Goal: Transaction & Acquisition: Purchase product/service

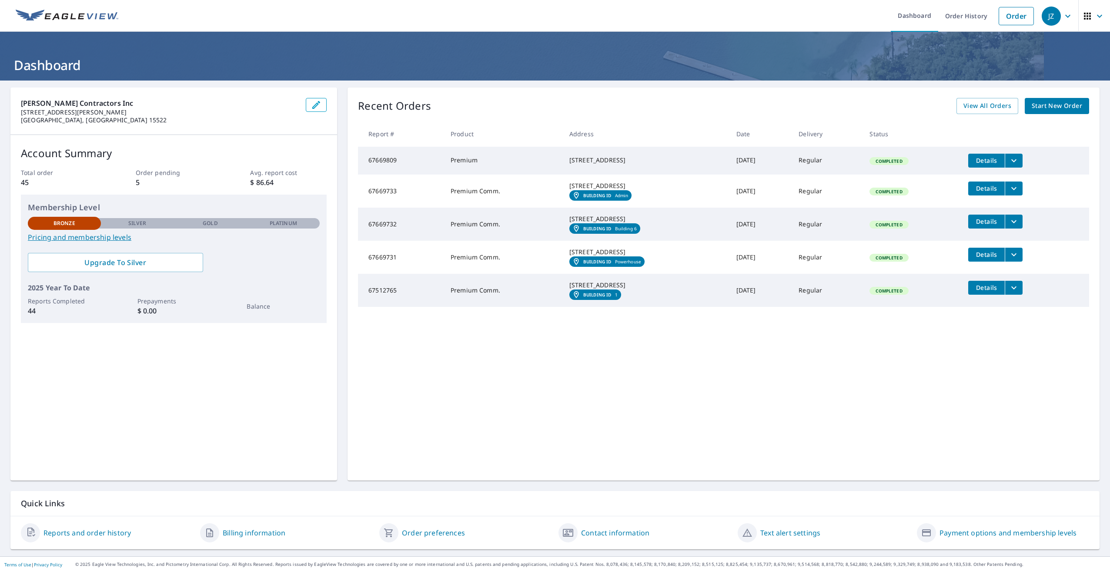
click at [194, 195] on div "Membership Level Bronze Silver Gold Platinum Bronze Pricing and membership leve…" at bounding box center [174, 258] width 306 height 128
drag, startPoint x: 1031, startPoint y: 22, endPoint x: 1025, endPoint y: 20, distance: 5.5
click at [1031, 22] on li "Order" at bounding box center [1017, 16] width 44 height 32
click at [1024, 20] on link "Order" at bounding box center [1016, 16] width 35 height 18
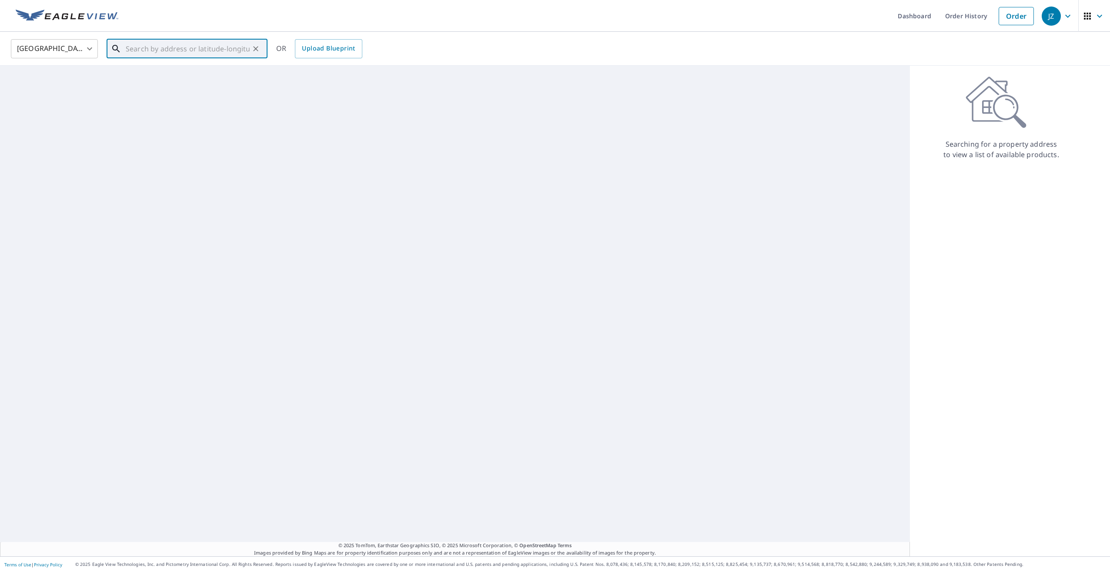
click at [176, 55] on input "text" at bounding box center [188, 49] width 124 height 24
click at [229, 52] on input "text" at bounding box center [188, 49] width 124 height 24
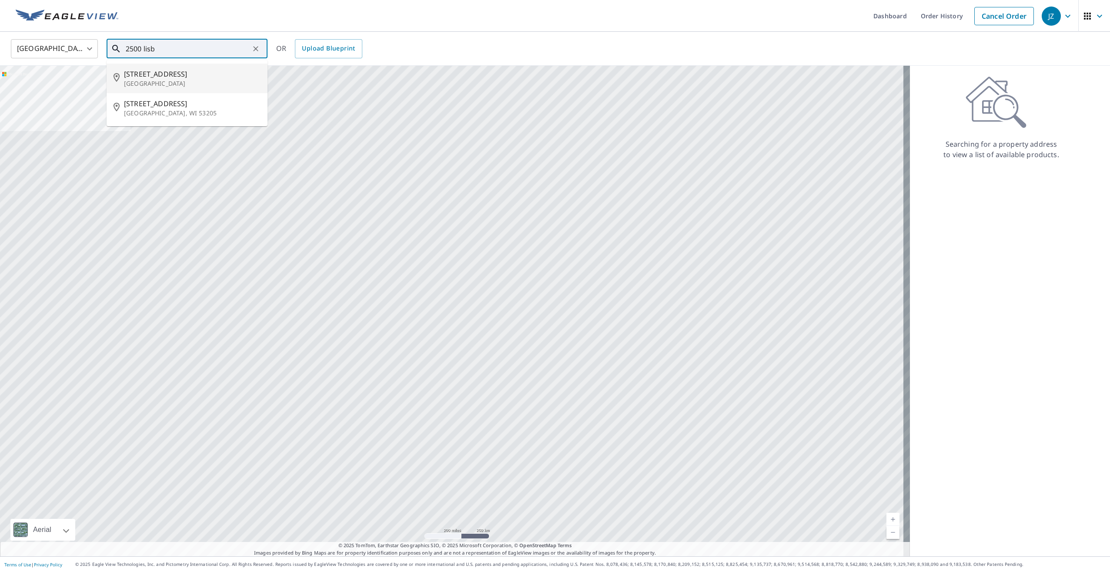
click at [164, 74] on span "[STREET_ADDRESS]" at bounding box center [192, 74] width 137 height 10
type input "[STREET_ADDRESS]"
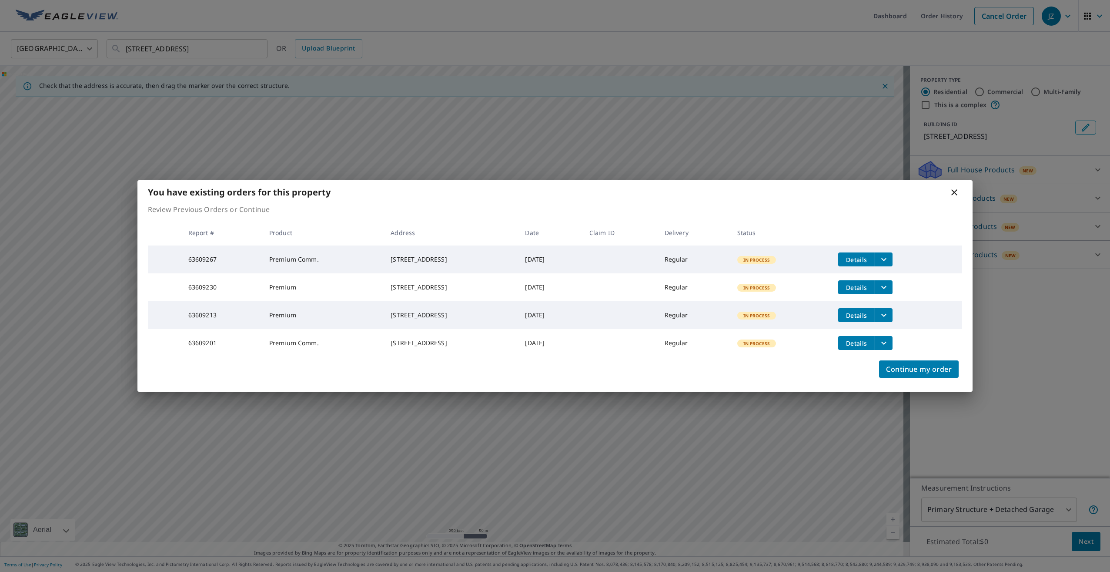
click at [958, 189] on icon at bounding box center [954, 192] width 10 height 10
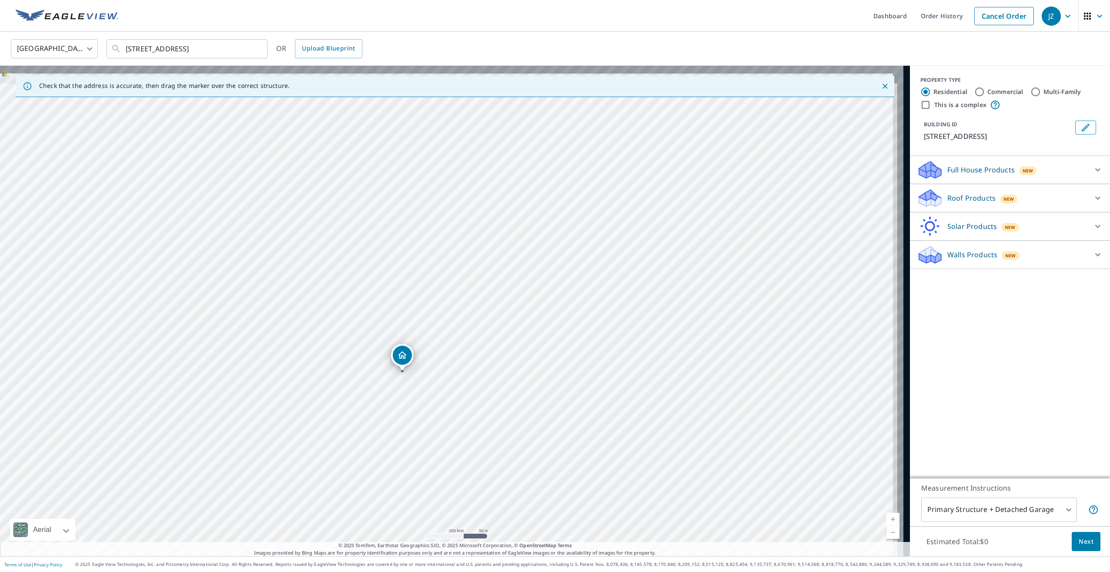
drag, startPoint x: 290, startPoint y: 153, endPoint x: 245, endPoint y: 214, distance: 75.7
click at [240, 214] on div "[STREET_ADDRESS]" at bounding box center [455, 311] width 910 height 490
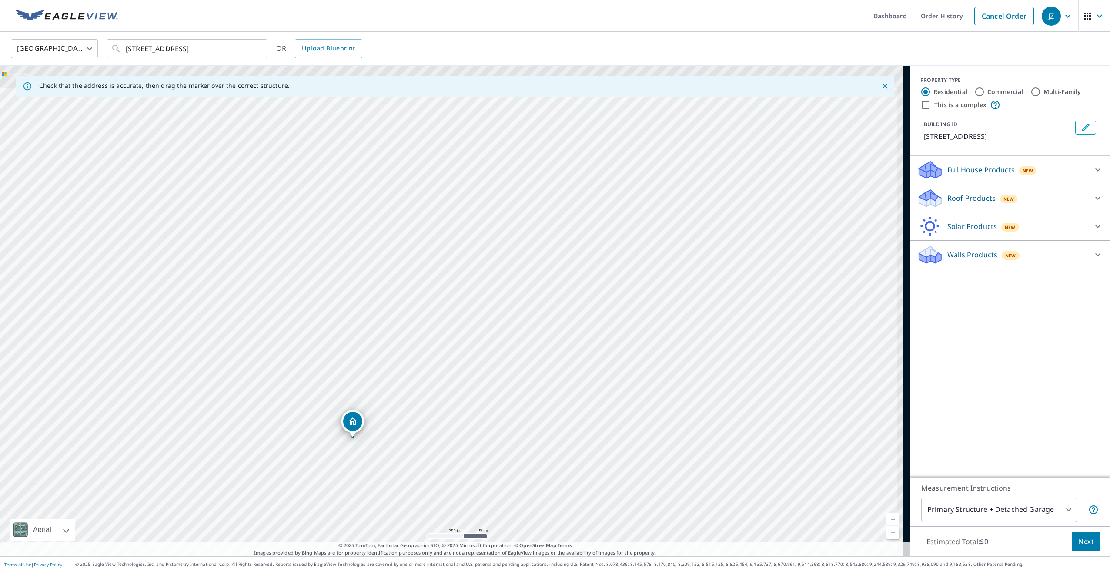
drag, startPoint x: 472, startPoint y: 174, endPoint x: 461, endPoint y: 202, distance: 30.1
click at [423, 240] on div "[STREET_ADDRESS]" at bounding box center [455, 311] width 910 height 490
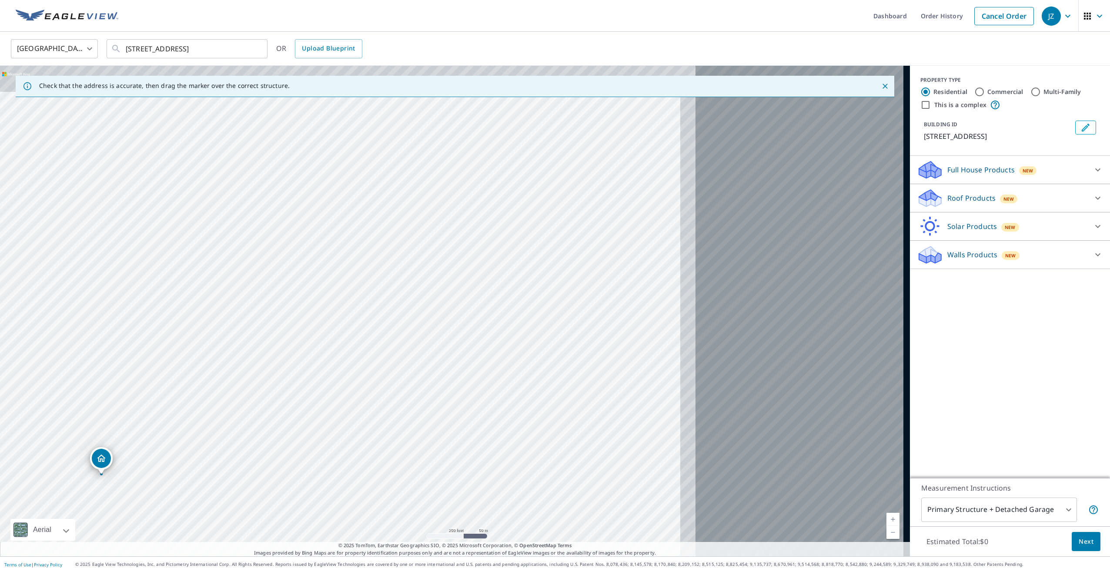
drag, startPoint x: 495, startPoint y: 193, endPoint x: 244, endPoint y: 231, distance: 254.2
click at [244, 231] on div "[STREET_ADDRESS]" at bounding box center [455, 311] width 910 height 490
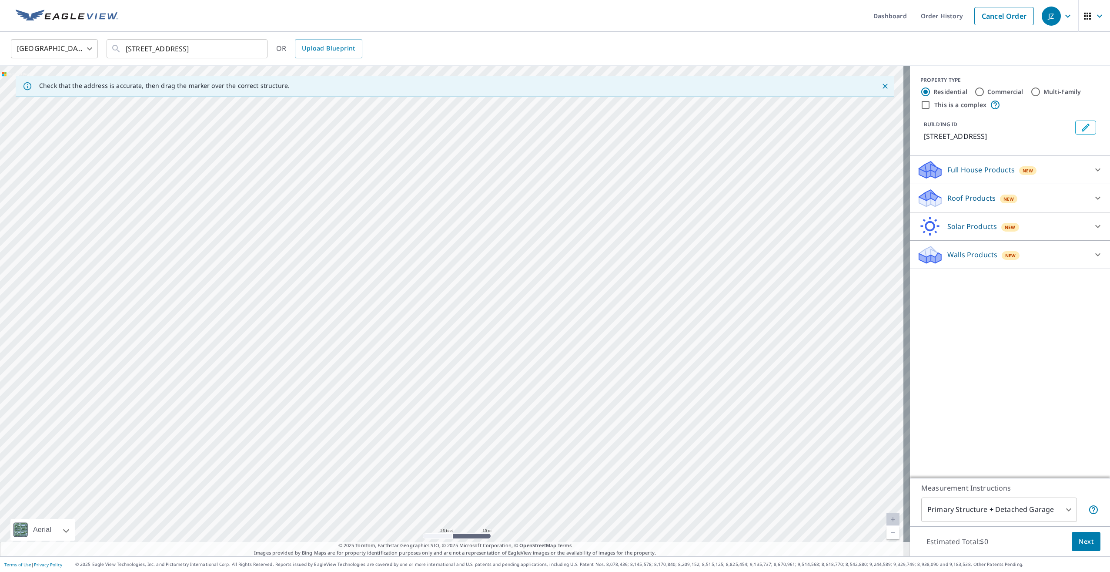
drag, startPoint x: 436, startPoint y: 198, endPoint x: 378, endPoint y: 278, distance: 98.4
click at [378, 278] on div "[STREET_ADDRESS]" at bounding box center [455, 311] width 910 height 490
click at [388, 302] on div "[STREET_ADDRESS]" at bounding box center [455, 311] width 910 height 490
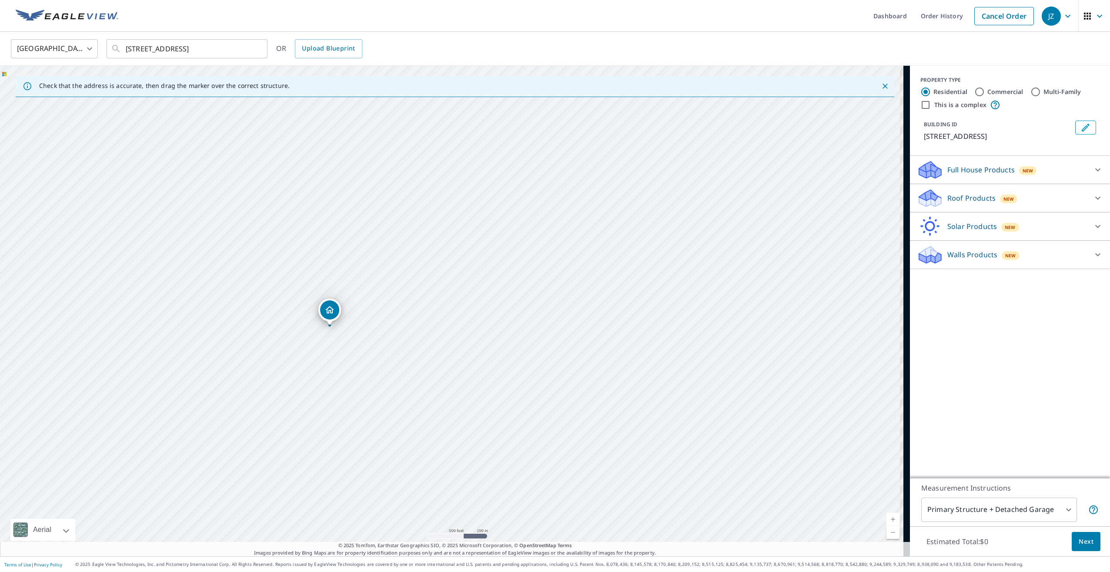
drag, startPoint x: 471, startPoint y: 217, endPoint x: 289, endPoint y: 316, distance: 207.1
click at [289, 316] on div "[STREET_ADDRESS]" at bounding box center [455, 311] width 910 height 490
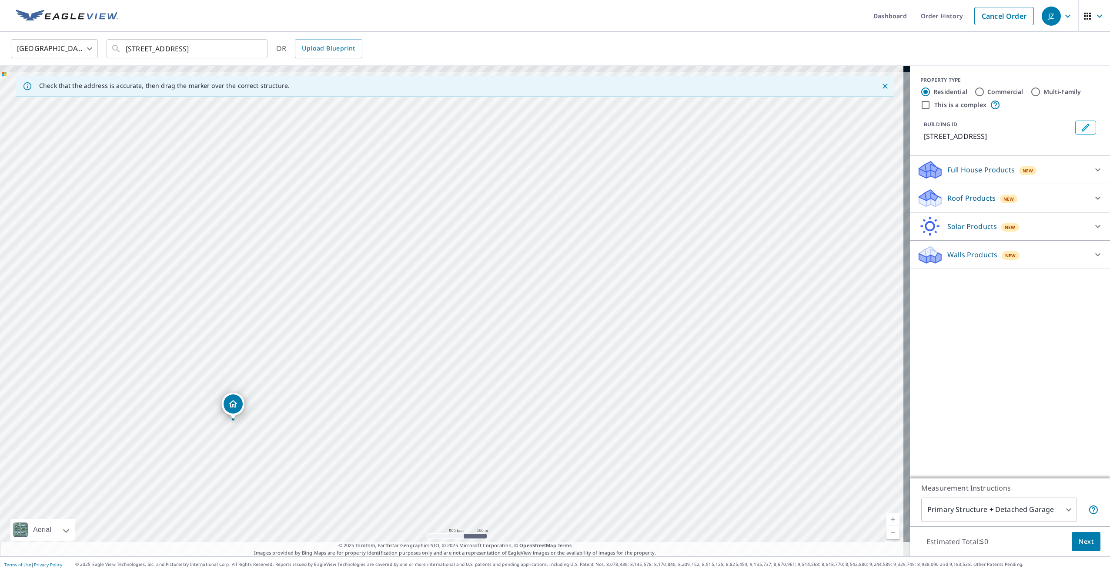
drag, startPoint x: 313, startPoint y: 308, endPoint x: 335, endPoint y: 299, distance: 24.2
click at [314, 309] on div "[STREET_ADDRESS]" at bounding box center [455, 311] width 910 height 490
click at [327, 361] on div "[STREET_ADDRESS]" at bounding box center [455, 311] width 910 height 490
drag, startPoint x: 450, startPoint y: 292, endPoint x: 581, endPoint y: 158, distance: 187.7
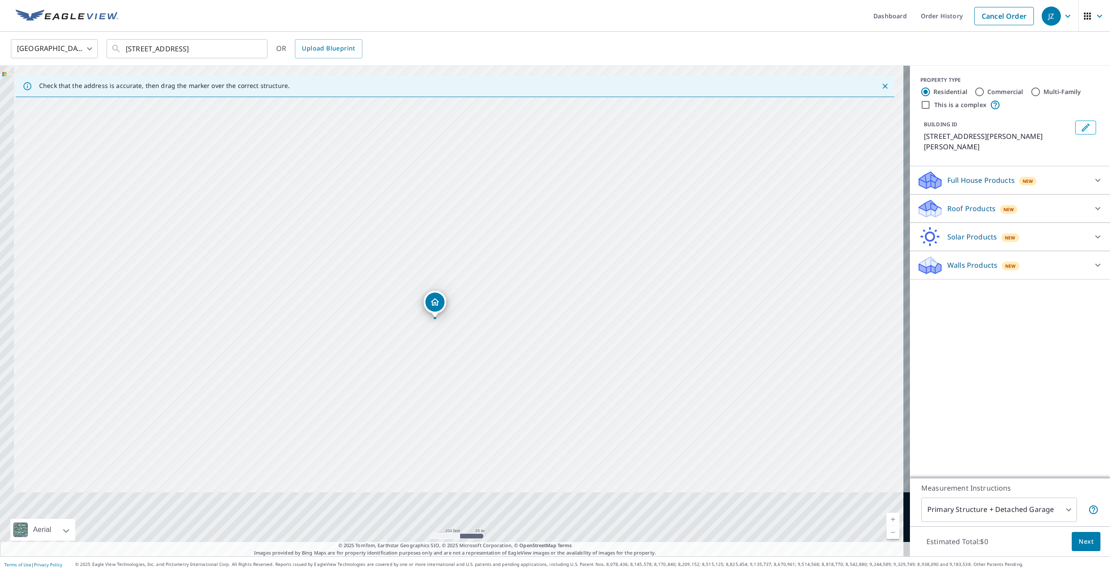
drag, startPoint x: 353, startPoint y: 378, endPoint x: 386, endPoint y: 306, distance: 79.6
click at [386, 306] on div "[STREET_ADDRESS][PERSON_NAME][PERSON_NAME]" at bounding box center [455, 311] width 910 height 490
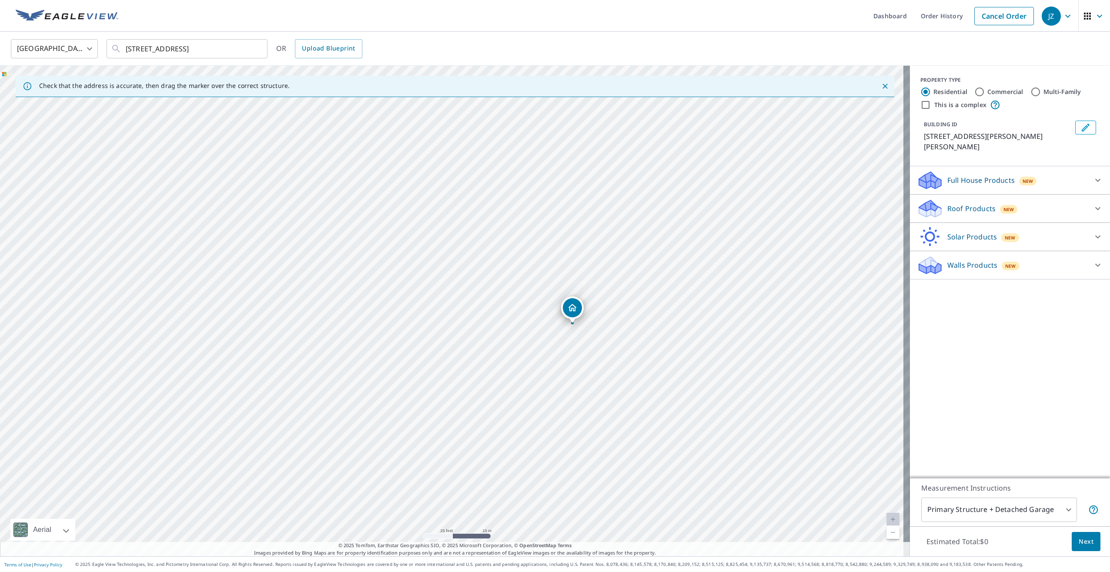
drag, startPoint x: 553, startPoint y: 278, endPoint x: 534, endPoint y: 324, distance: 49.0
click at [534, 324] on div "[STREET_ADDRESS][PERSON_NAME][PERSON_NAME]" at bounding box center [455, 311] width 910 height 490
drag, startPoint x: 572, startPoint y: 310, endPoint x: 553, endPoint y: 265, distance: 49.1
click at [1088, 170] on div at bounding box center [1098, 180] width 21 height 21
click at [982, 228] on p "Roof Products" at bounding box center [972, 233] width 48 height 10
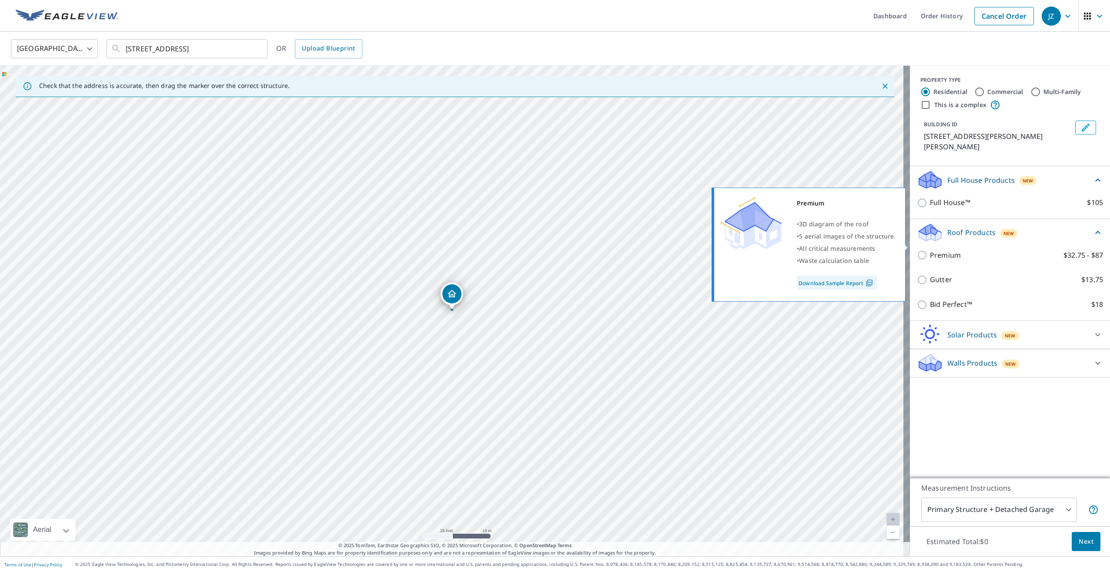
click at [917, 250] on input "Premium $32.75 - $87" at bounding box center [923, 255] width 13 height 10
checkbox input "true"
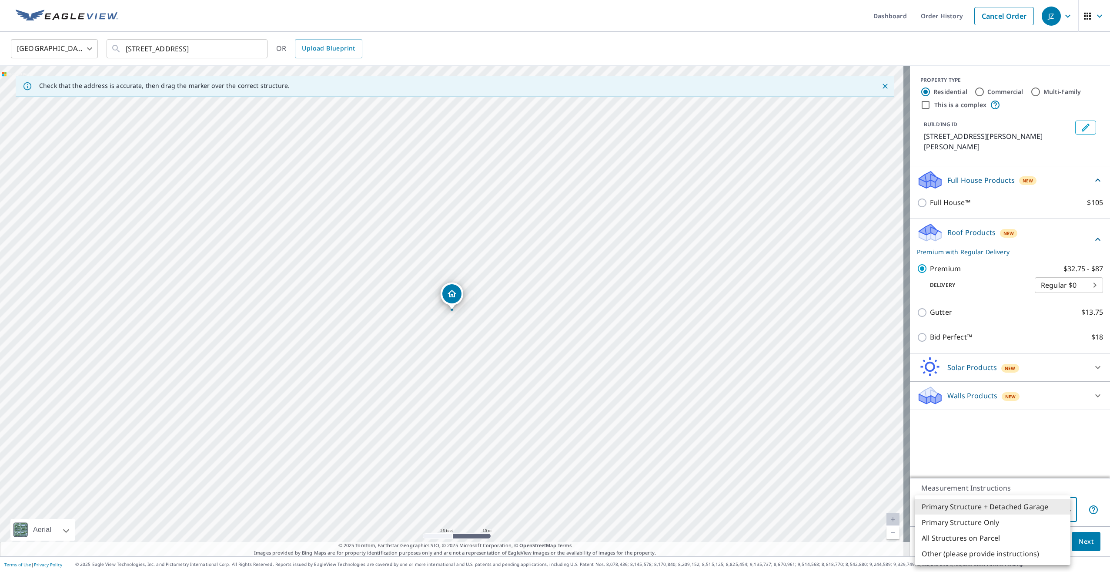
click at [1047, 506] on body "JZ JZ Dashboard Order History Cancel Order JZ [GEOGRAPHIC_DATA] [GEOGRAPHIC_DAT…" at bounding box center [555, 286] width 1110 height 572
click at [1010, 507] on li "Primary Structure + Detached Garage" at bounding box center [993, 507] width 156 height 16
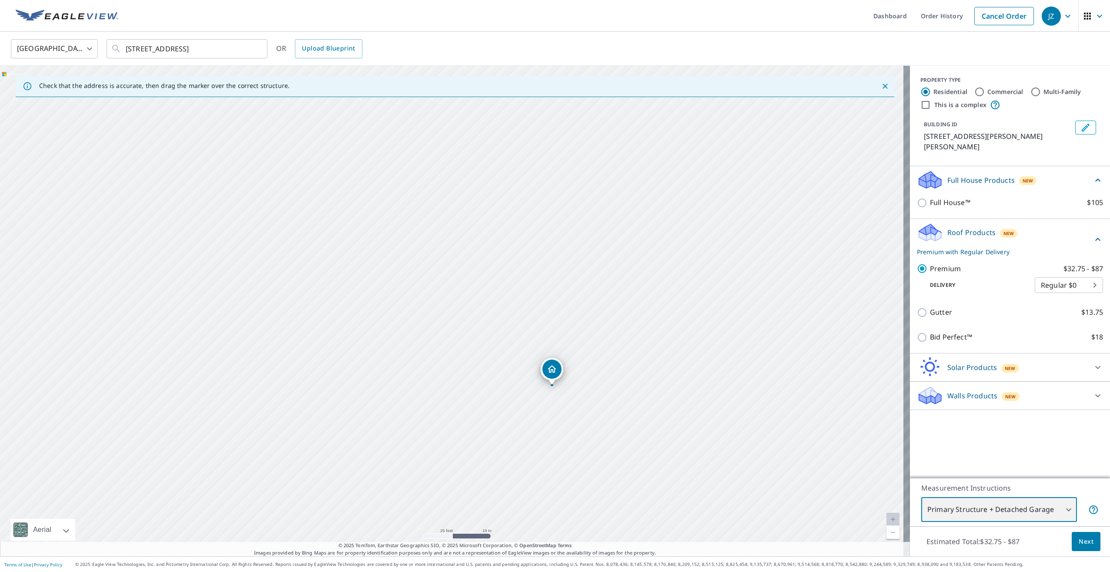
drag, startPoint x: 607, startPoint y: 399, endPoint x: 565, endPoint y: 396, distance: 42.3
click at [1081, 126] on icon "Edit building 1" at bounding box center [1086, 127] width 10 height 10
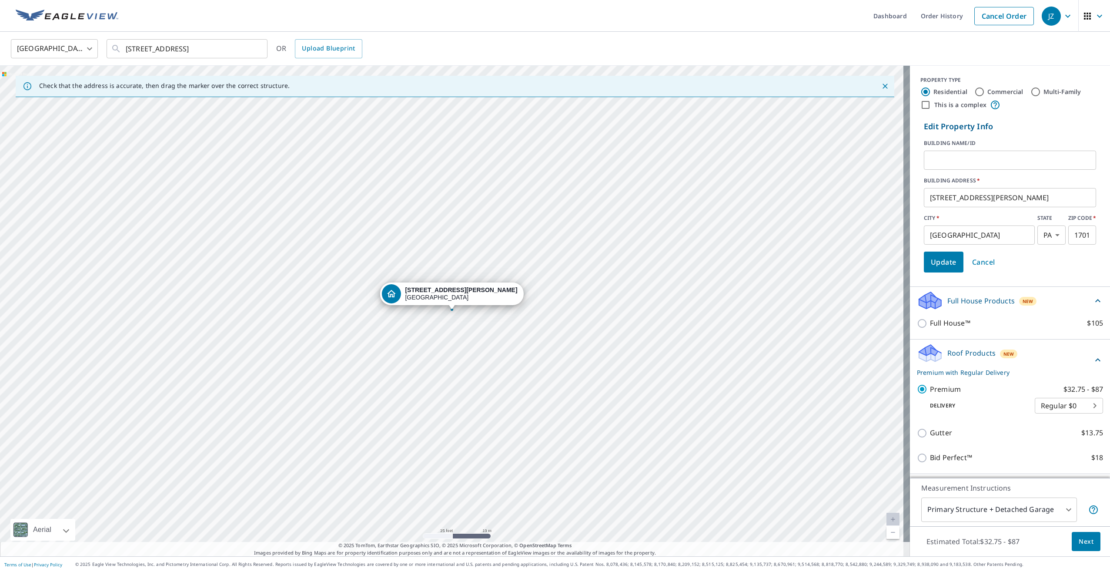
click at [939, 161] on input "text" at bounding box center [1010, 160] width 172 height 24
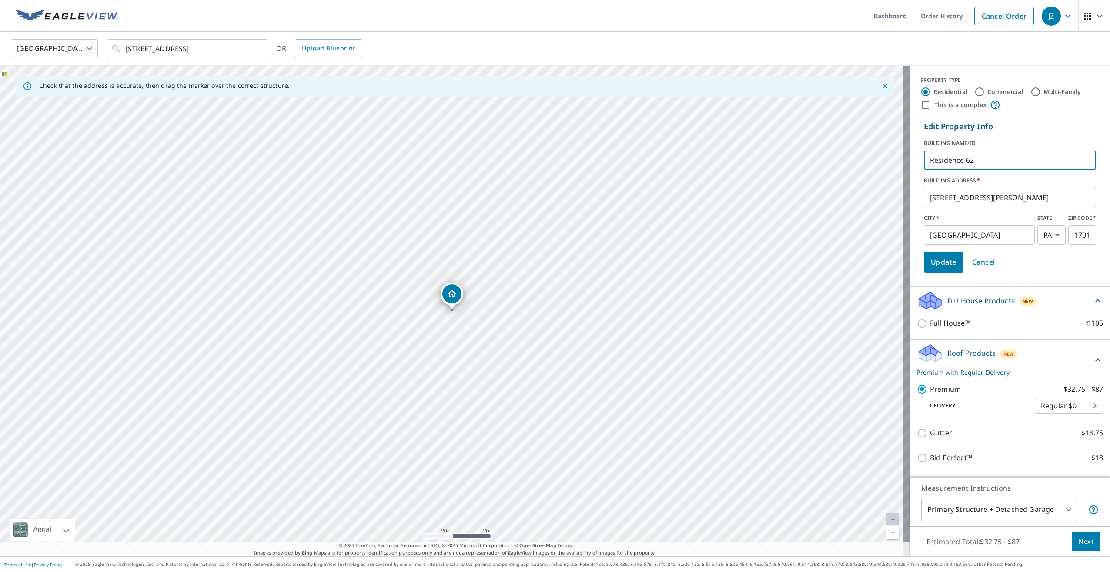
type input "Residence 62"
click at [950, 263] on span "Update" at bounding box center [944, 262] width 26 height 12
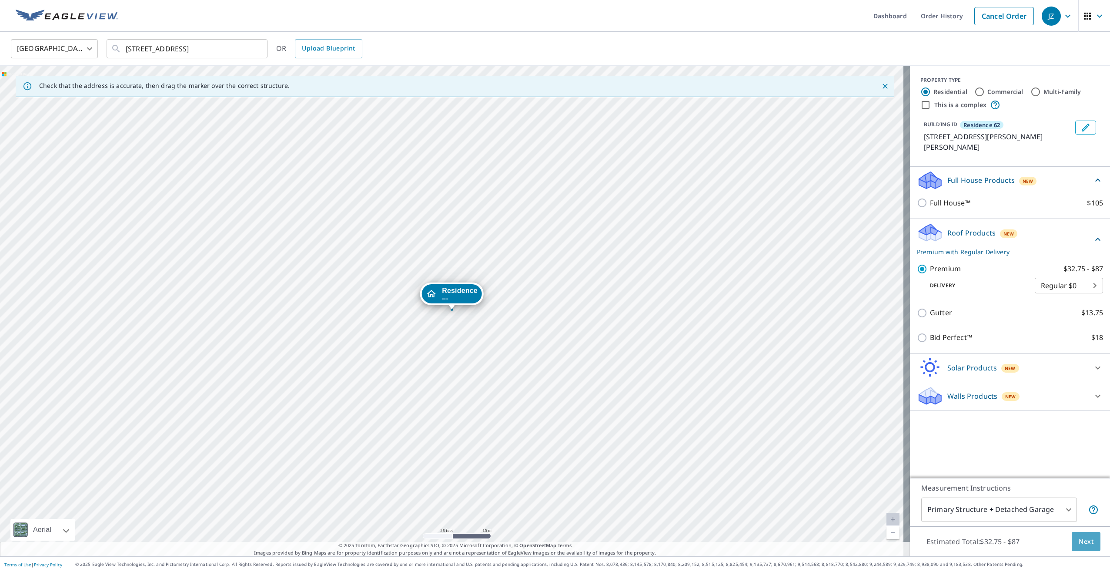
click at [1079, 536] on span "Next" at bounding box center [1086, 541] width 15 height 11
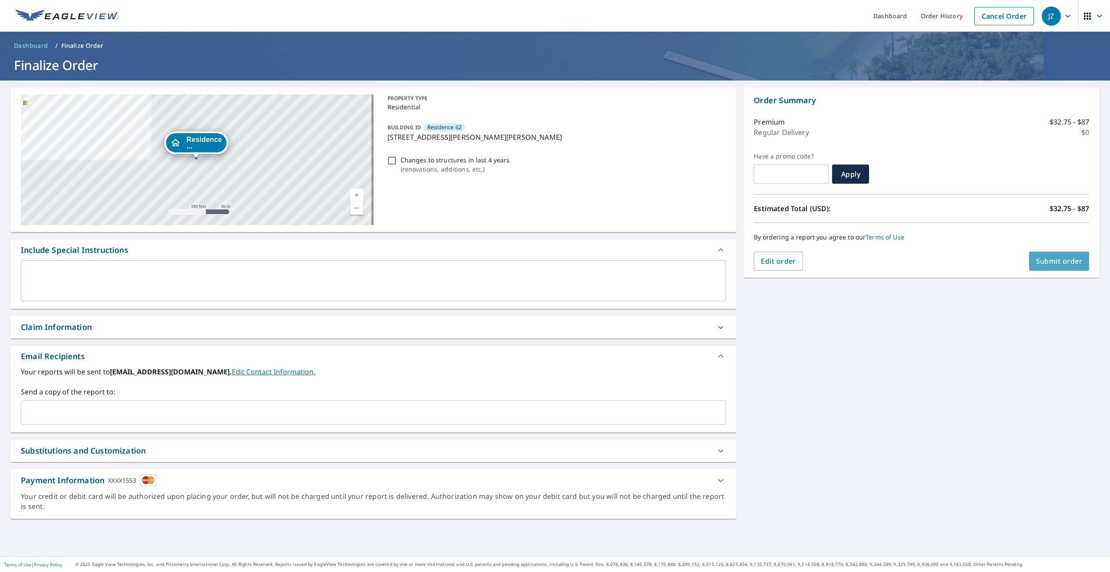
click at [1046, 261] on span "Submit order" at bounding box center [1059, 261] width 47 height 10
